Goal: Information Seeking & Learning: Check status

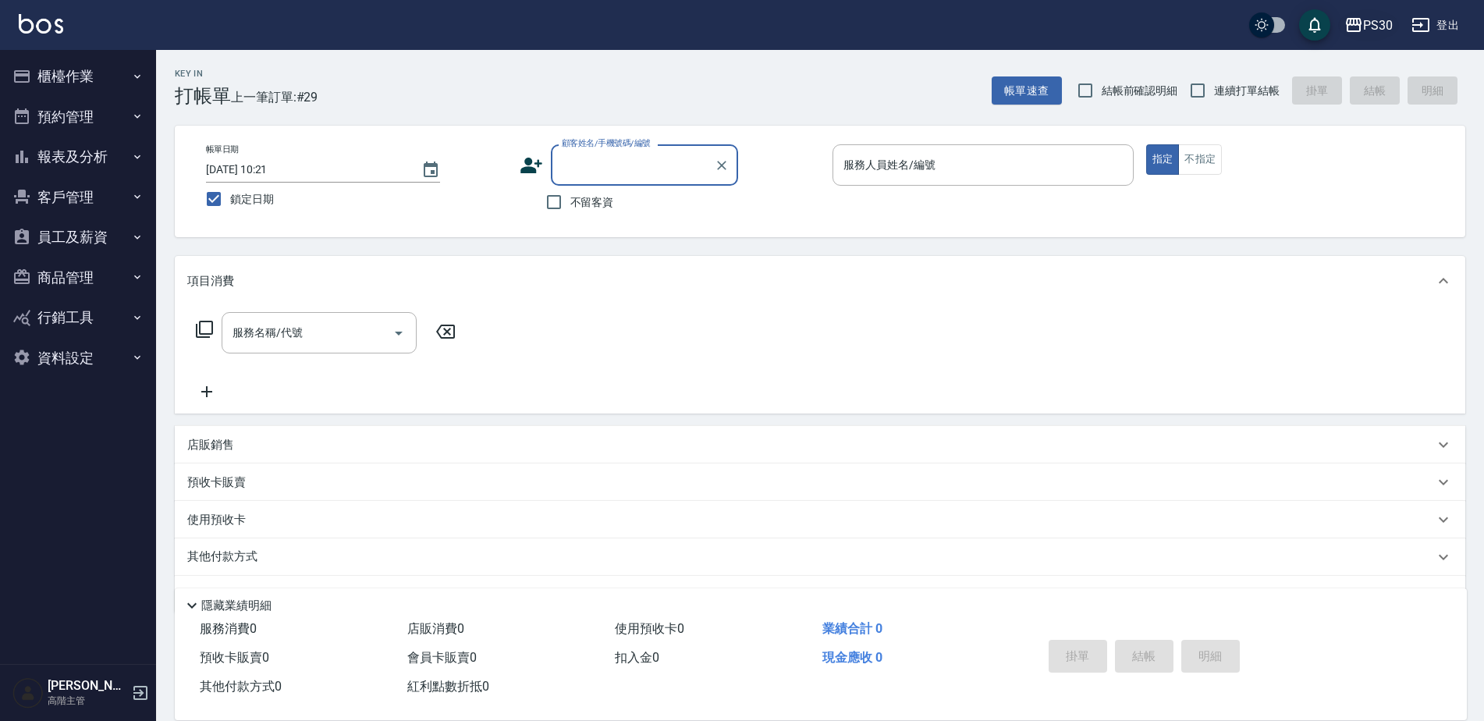
click at [1381, 20] on div "PS30" at bounding box center [1378, 26] width 30 height 20
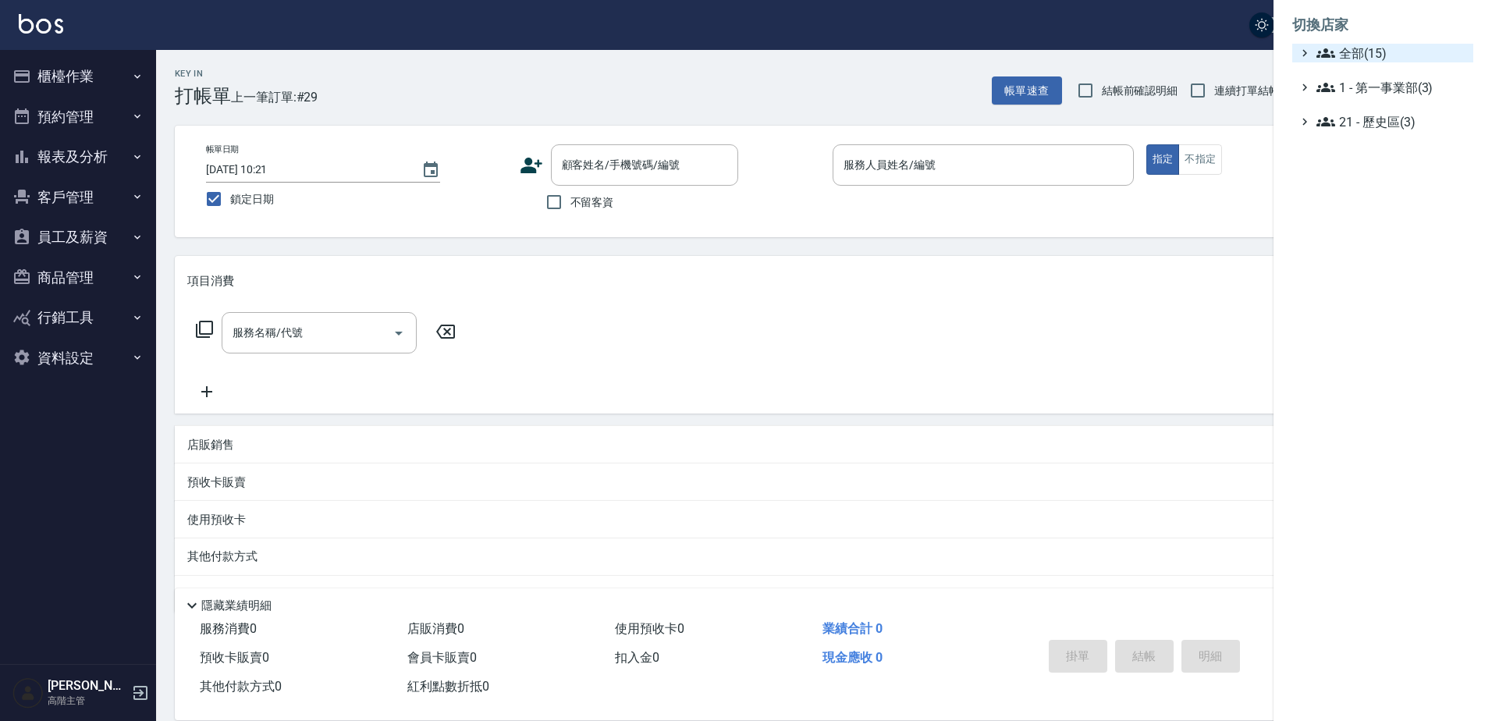
click at [1366, 55] on span "全部(15)" at bounding box center [1391, 53] width 151 height 19
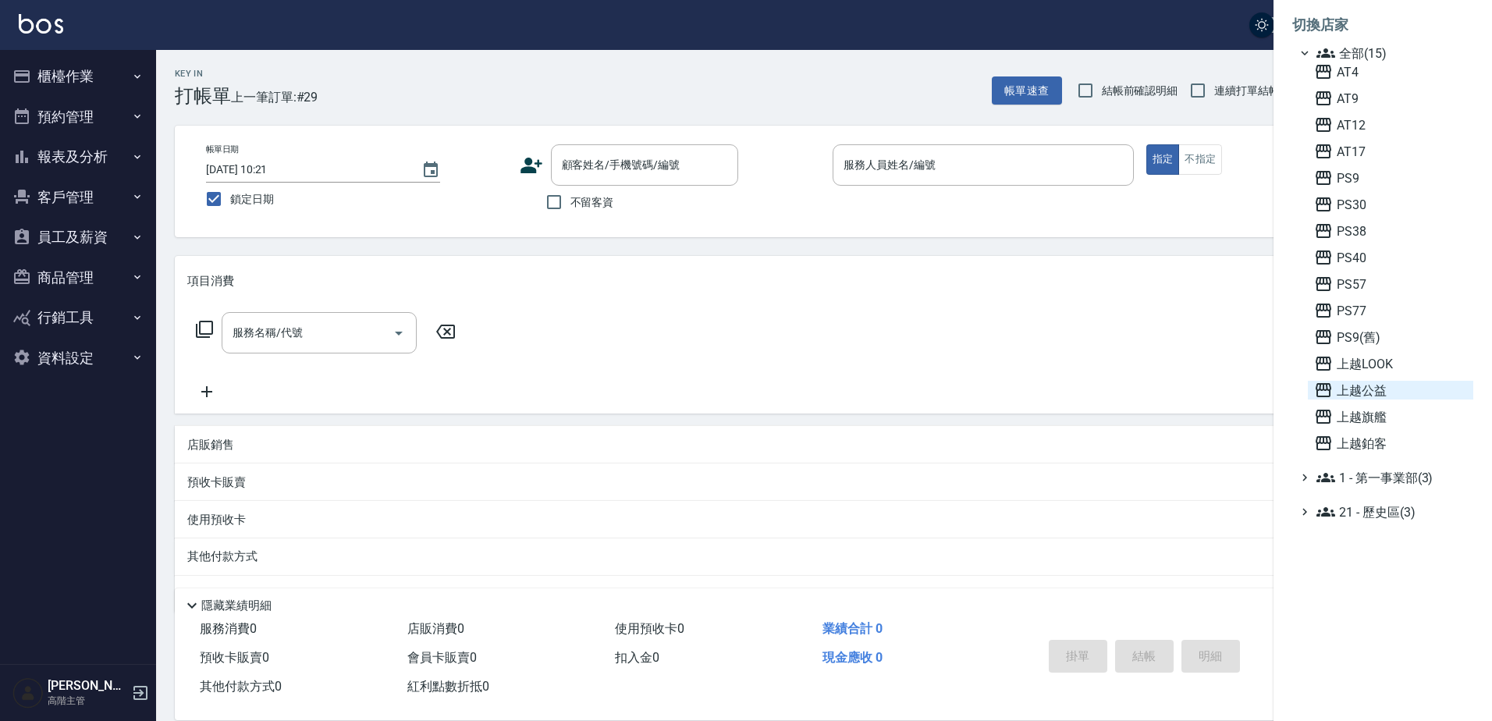
click at [1365, 383] on span "上越公益" at bounding box center [1390, 390] width 153 height 19
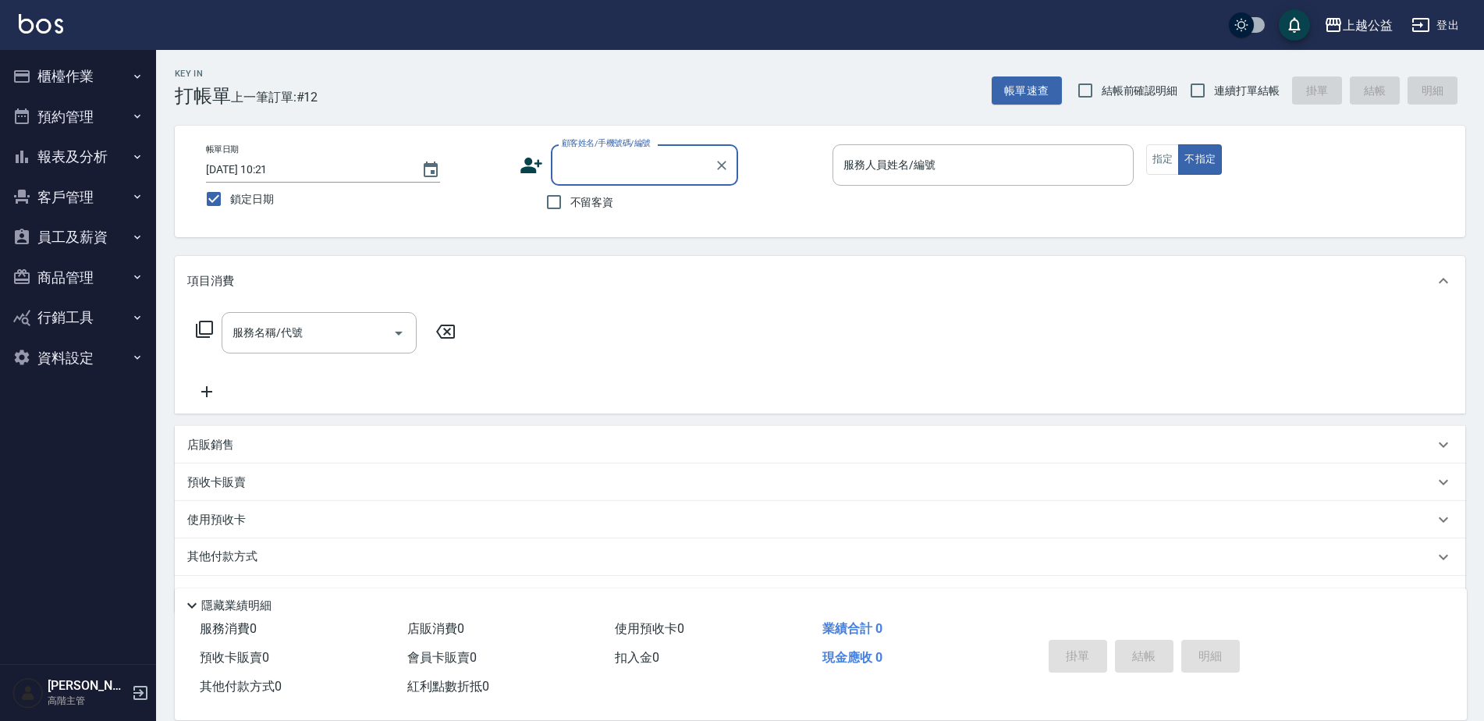
click at [59, 158] on button "報表及分析" at bounding box center [78, 157] width 144 height 41
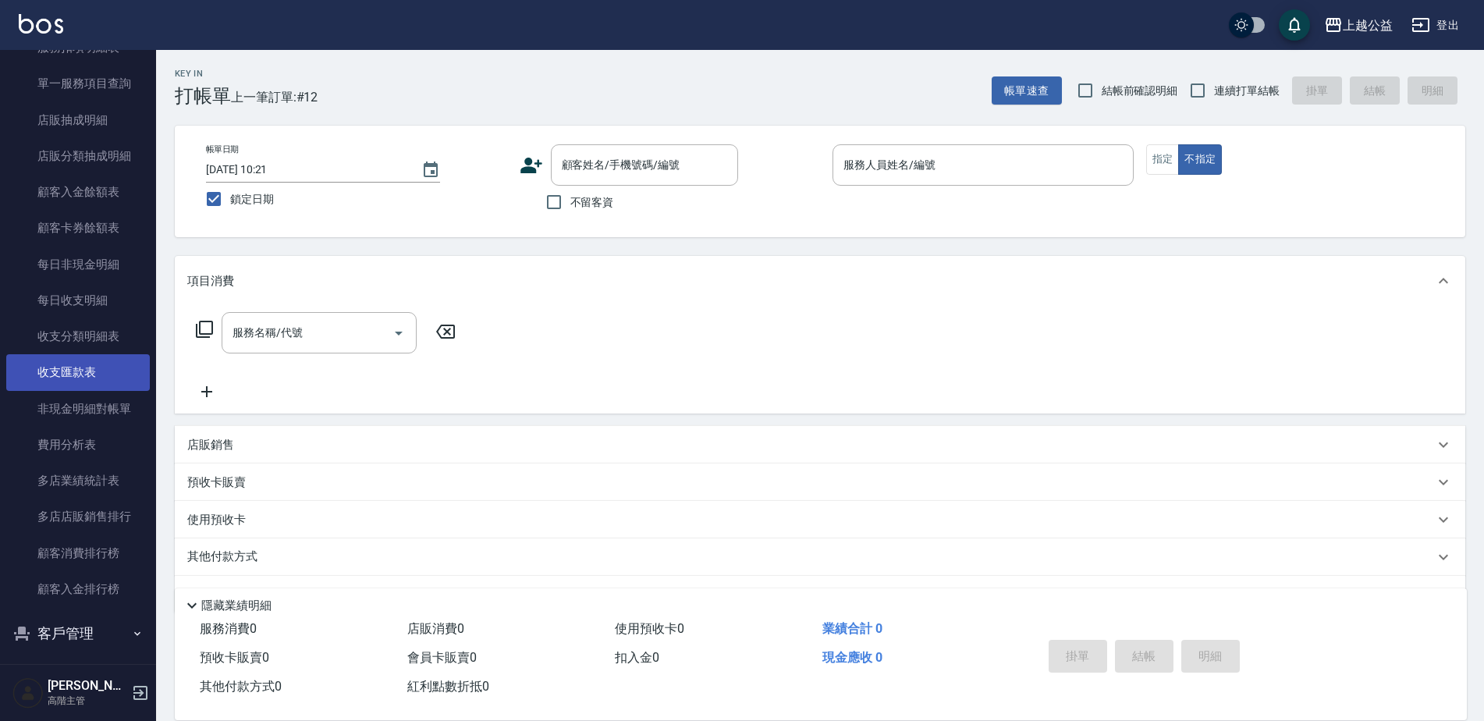
scroll to position [1092, 0]
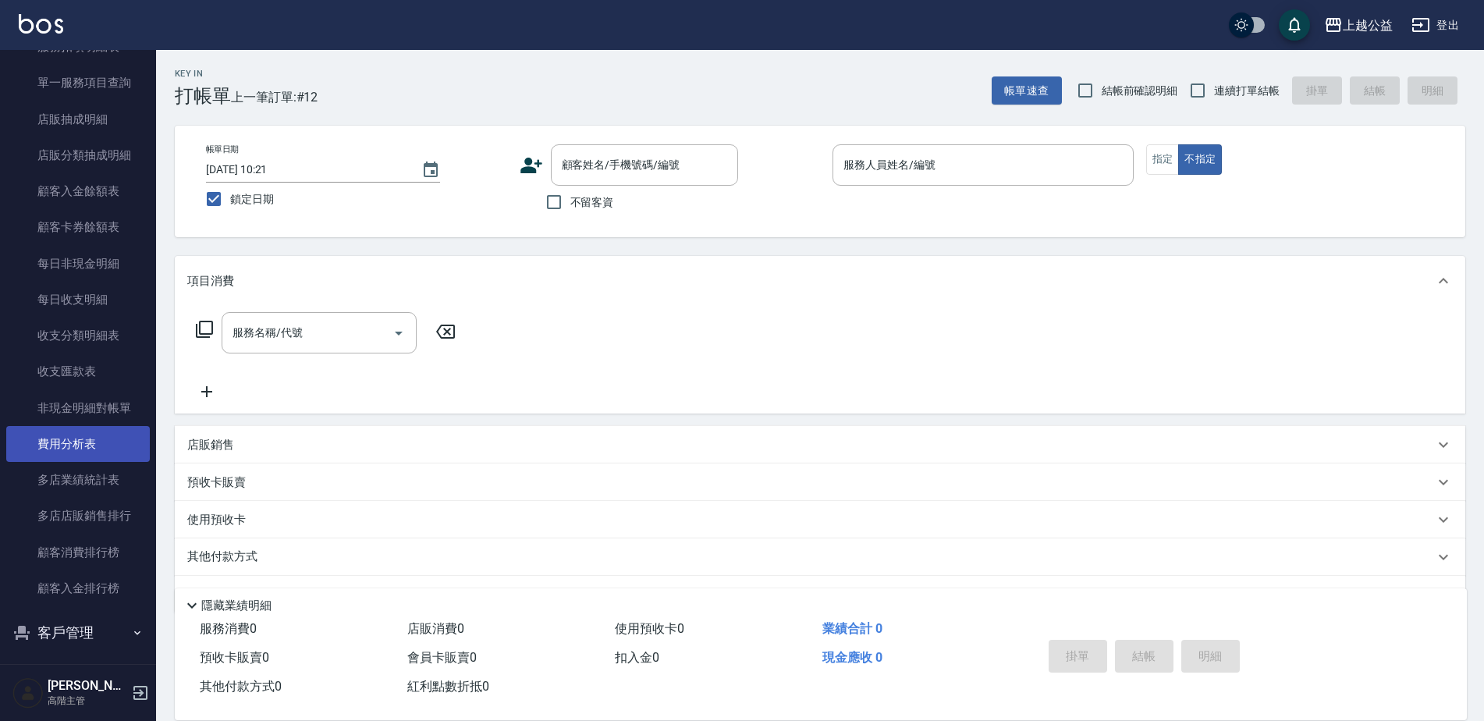
click at [84, 439] on link "費用分析表" at bounding box center [78, 444] width 144 height 36
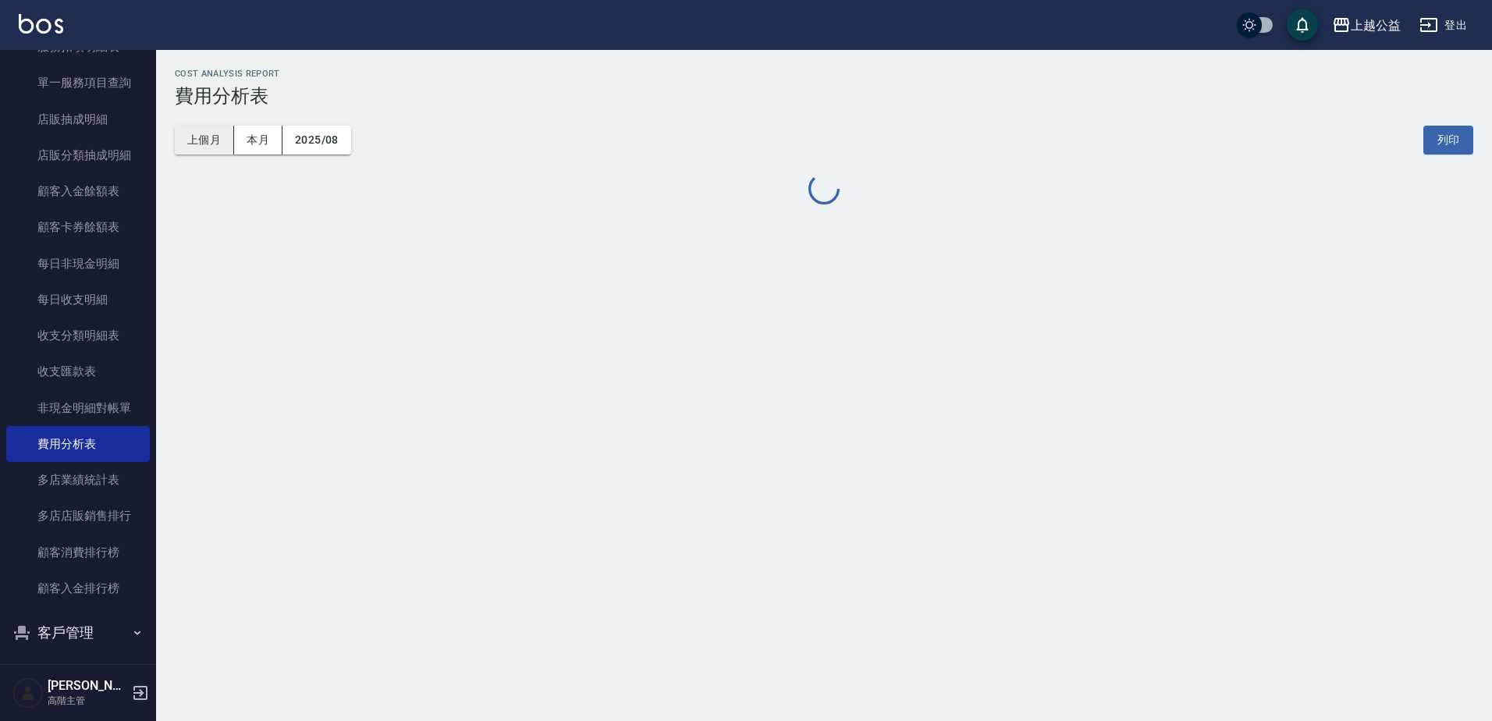
drag, startPoint x: 212, startPoint y: 125, endPoint x: 211, endPoint y: 137, distance: 12.5
click at [211, 126] on div "上個月 本月 2025/08 列印" at bounding box center [824, 140] width 1298 height 66
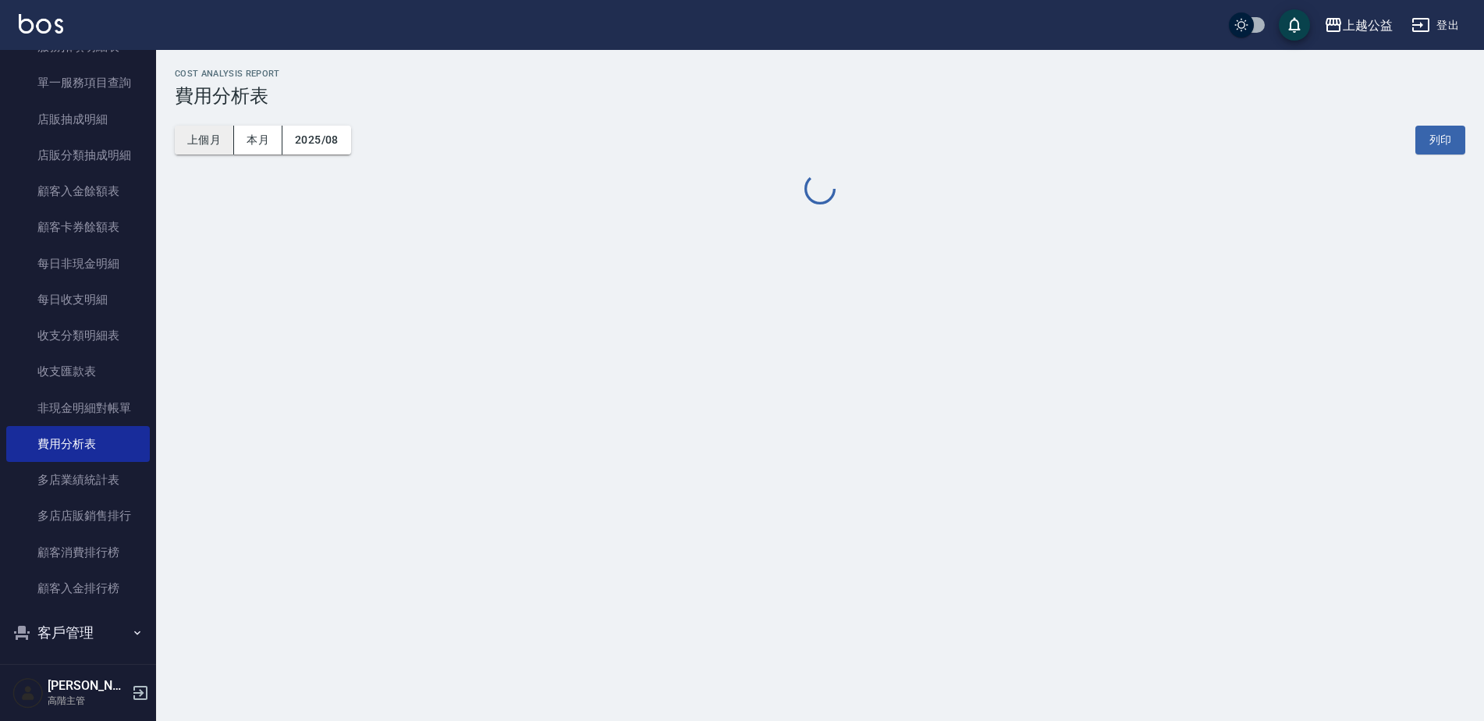
click at [211, 138] on button "上個月" at bounding box center [204, 140] width 59 height 29
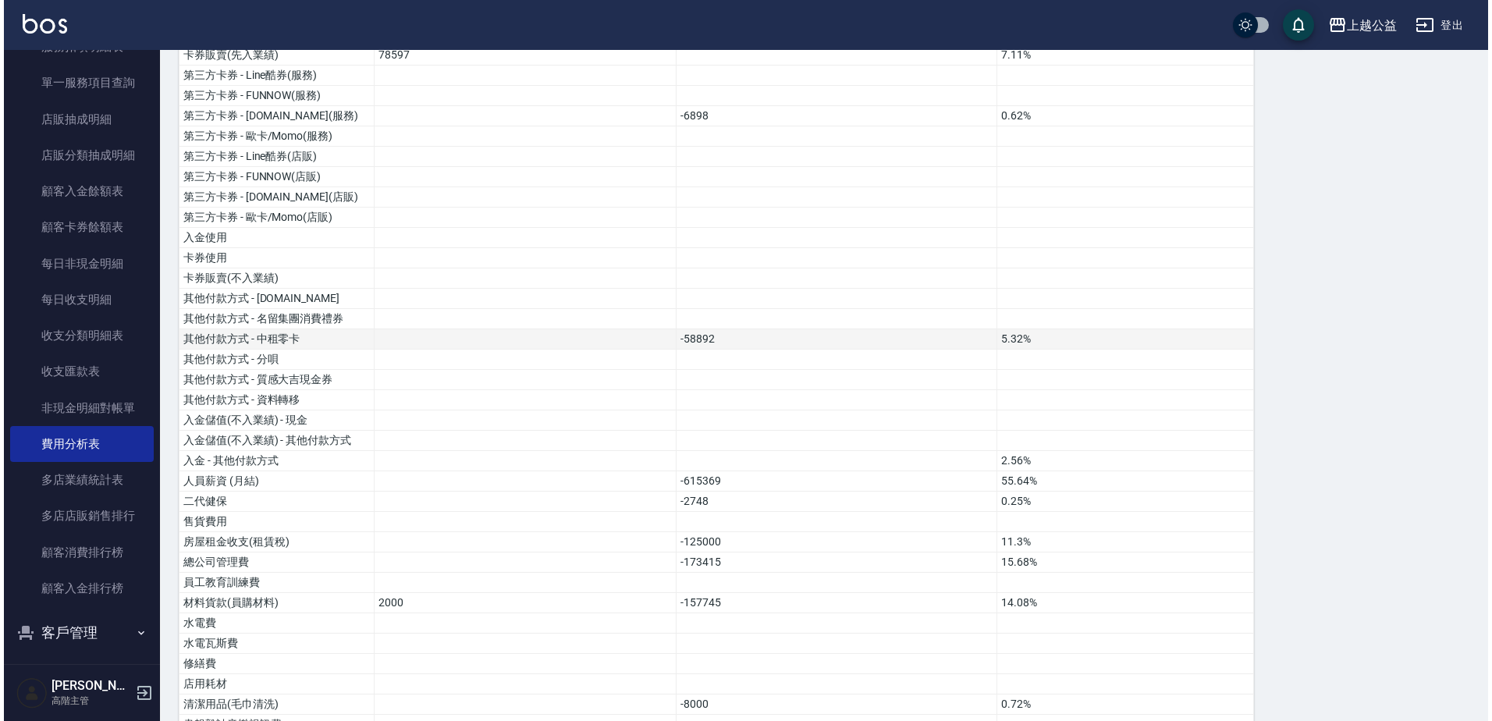
scroll to position [234, 0]
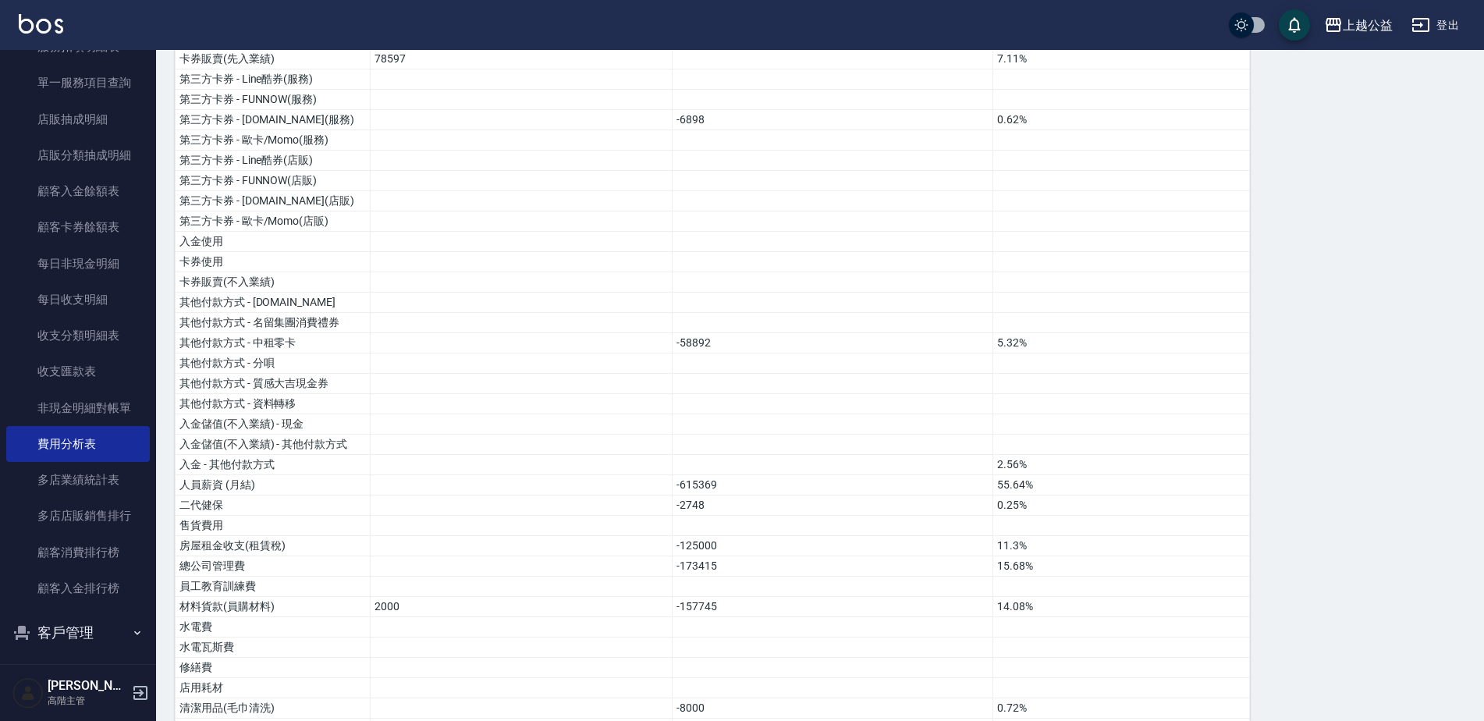
click at [1351, 23] on div "上越公益" at bounding box center [1368, 26] width 50 height 20
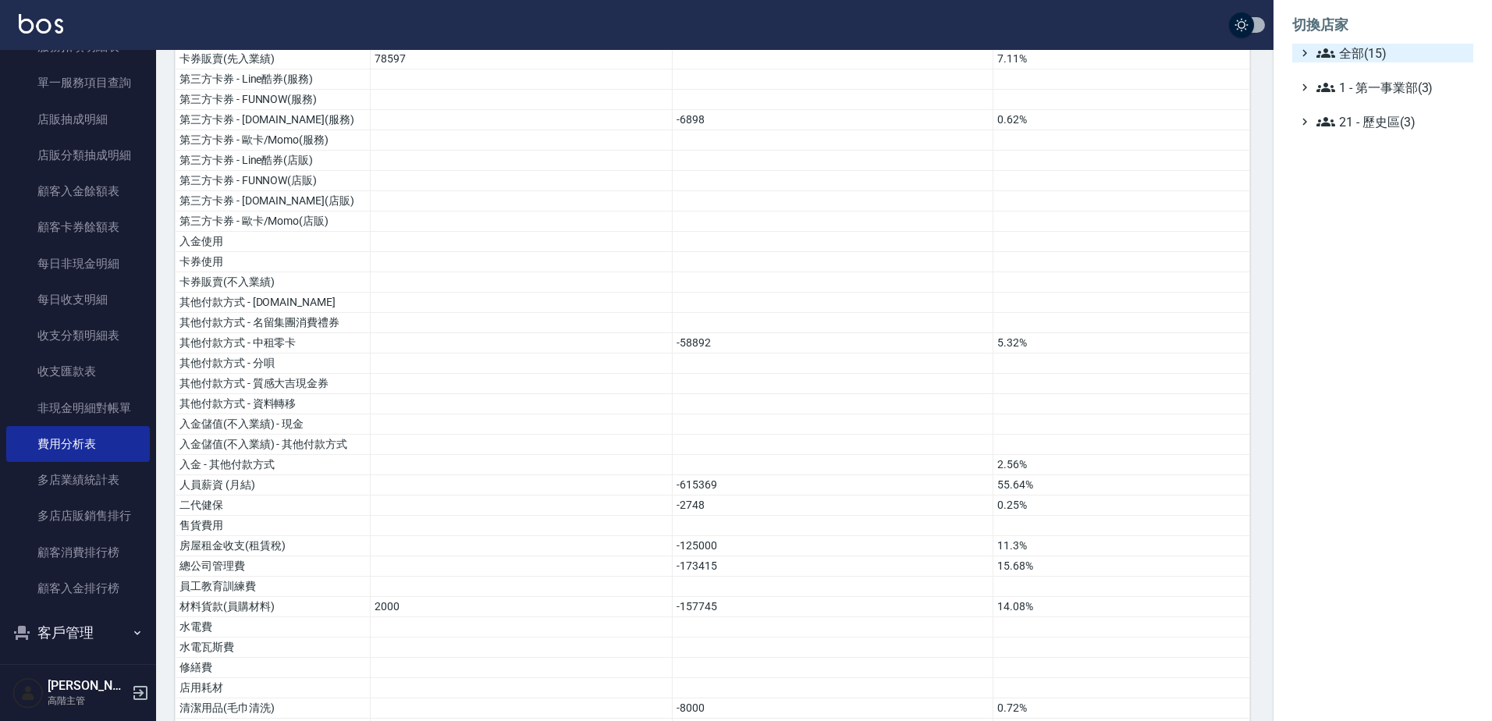
click at [1358, 48] on span "全部(15)" at bounding box center [1391, 53] width 151 height 19
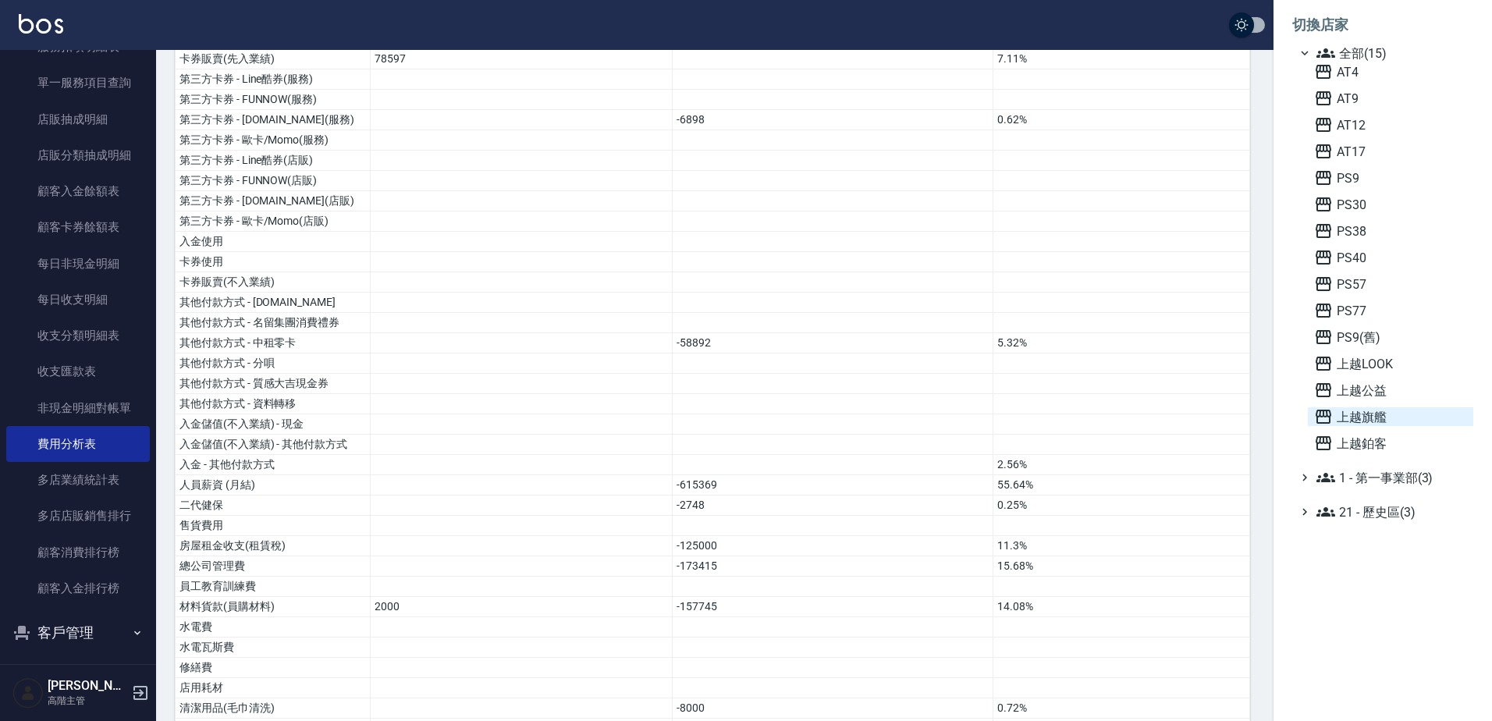
click at [1351, 410] on span "上越旗艦" at bounding box center [1390, 416] width 153 height 19
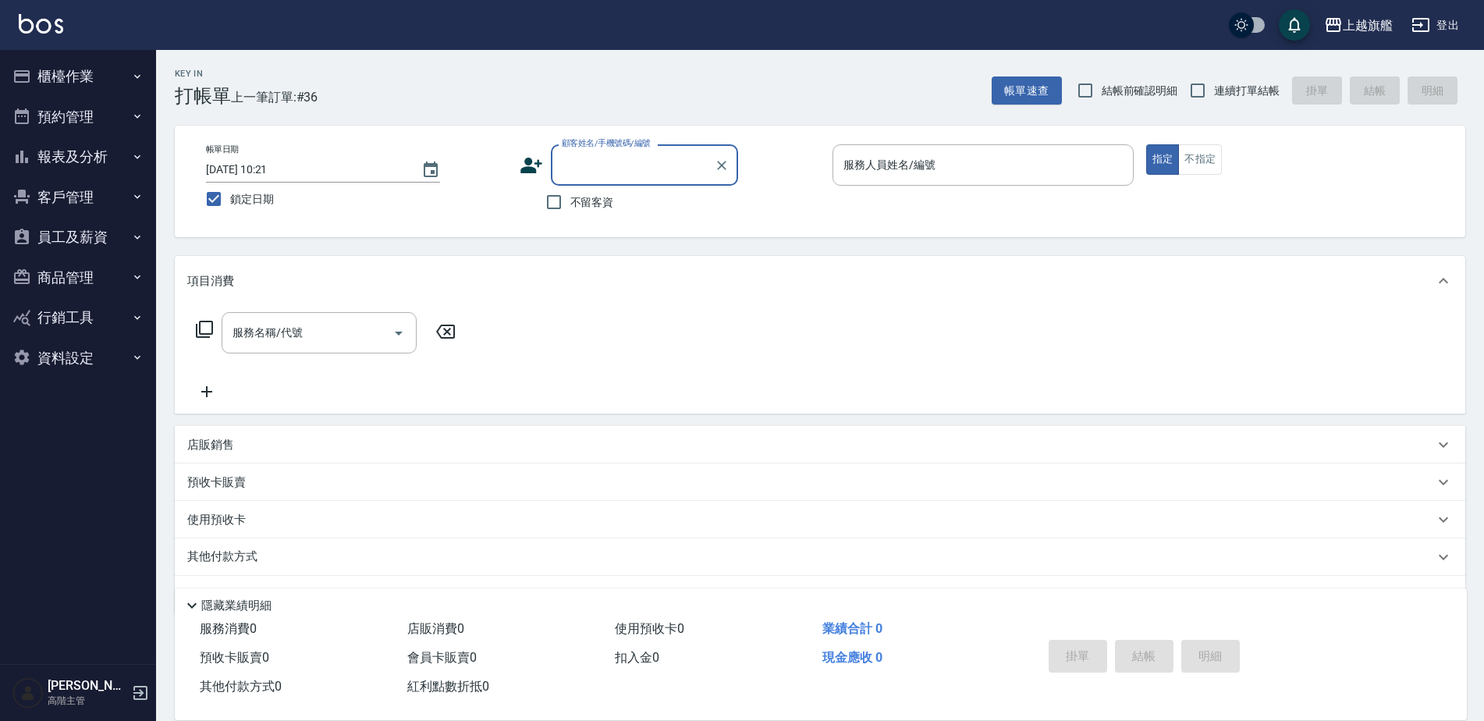
click at [87, 159] on button "報表及分析" at bounding box center [78, 157] width 144 height 41
